Goal: Information Seeking & Learning: Learn about a topic

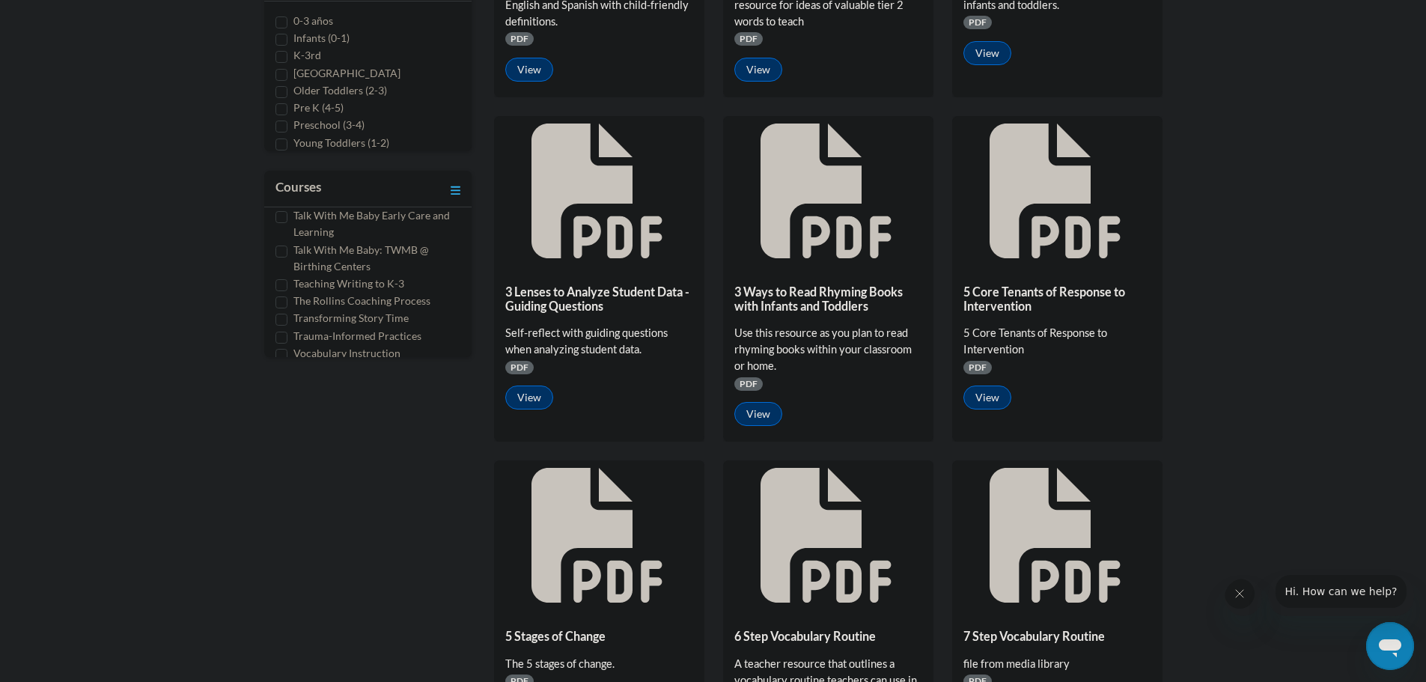
scroll to position [600, 0]
click at [366, 327] on label "Trauma-Informed Practices" at bounding box center [357, 335] width 128 height 16
click at [287, 331] on input "Trauma-Informed Practices" at bounding box center [281, 337] width 12 height 12
checkbox input "true"
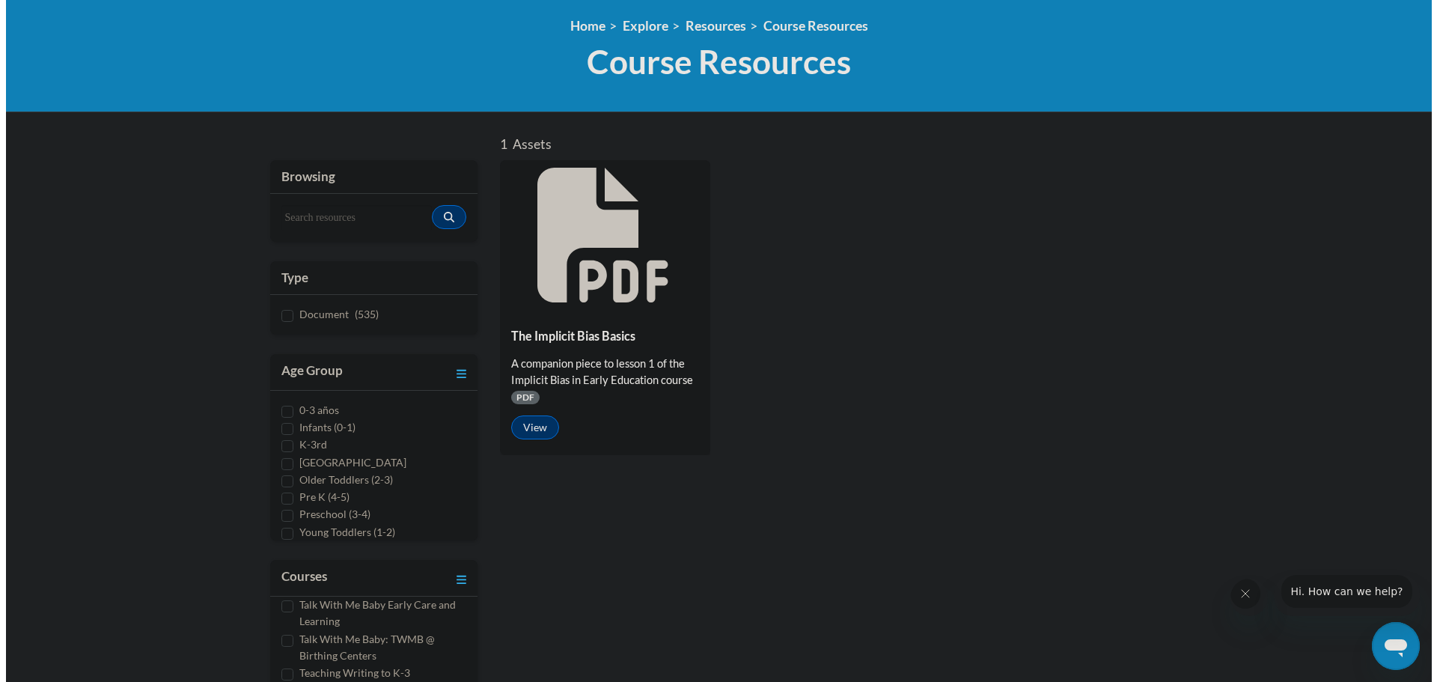
scroll to position [177, 0]
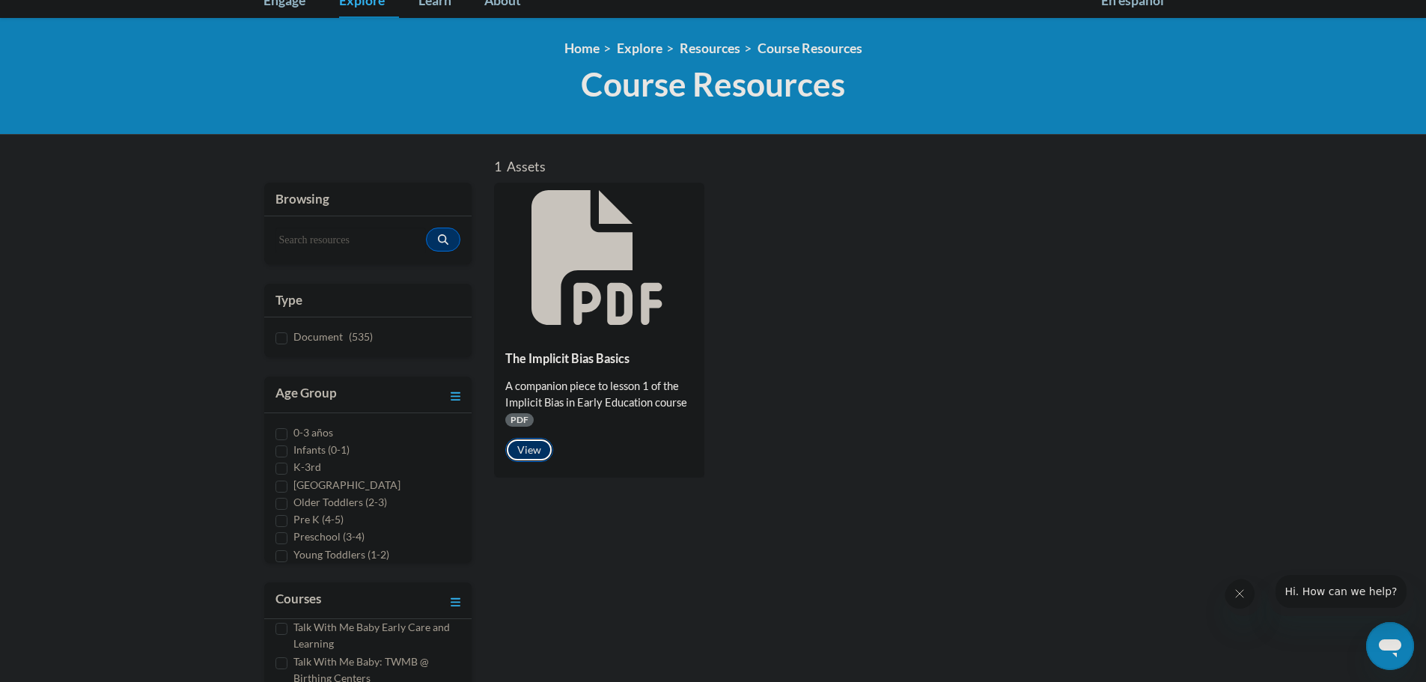
click at [530, 452] on button "View" at bounding box center [529, 450] width 48 height 24
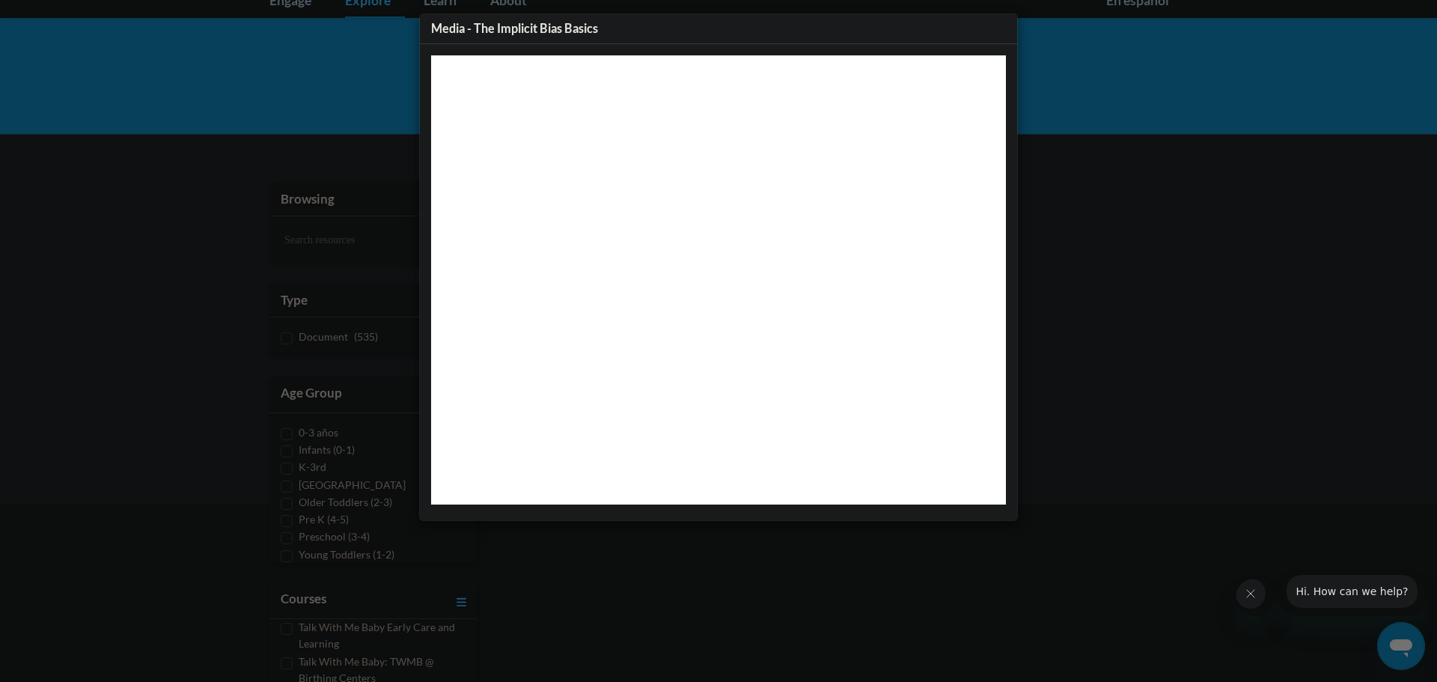
click at [999, 28] on button "Close" at bounding box center [1000, 28] width 19 height 19
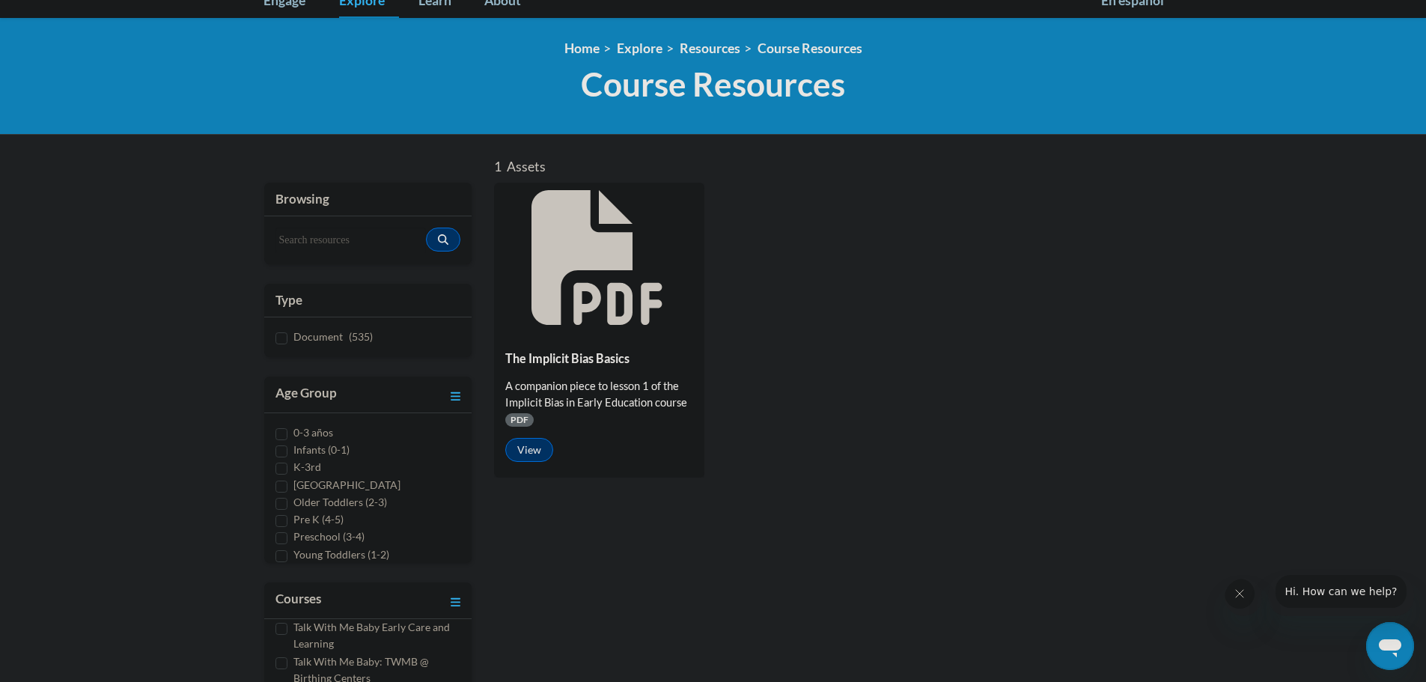
click at [597, 320] on icon at bounding box center [599, 257] width 135 height 135
click at [538, 443] on button "View" at bounding box center [529, 450] width 48 height 24
